Goal: Find specific page/section: Locate a particular part of the current website

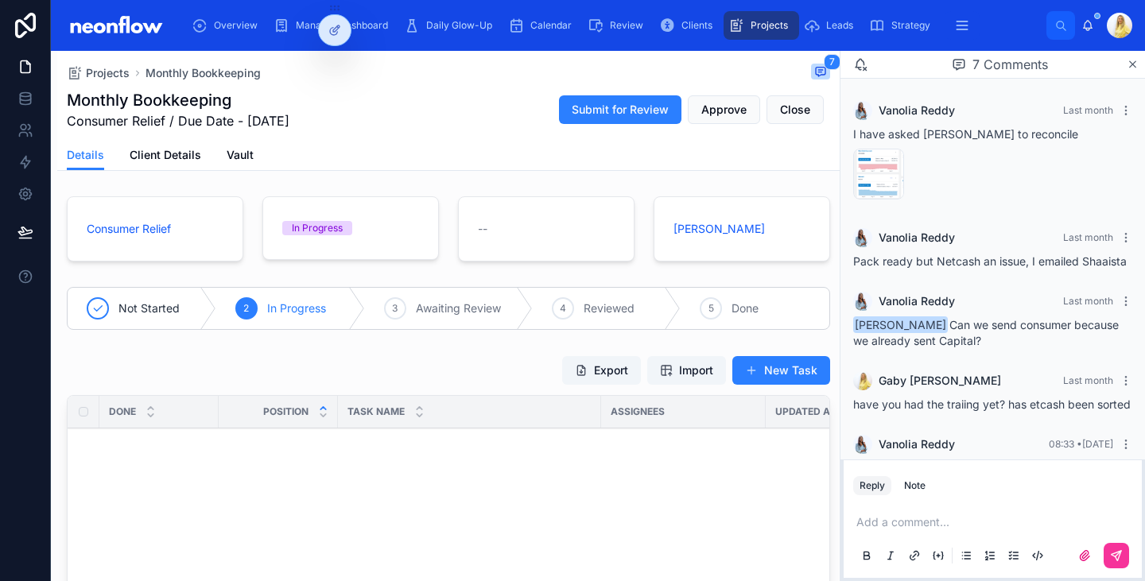
scroll to position [151, 0]
